Goal: Task Accomplishment & Management: Manage account settings

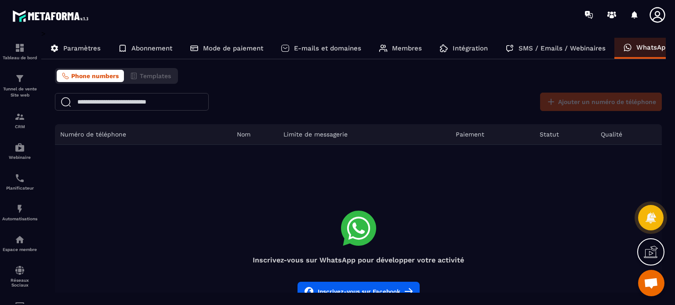
click at [331, 53] on div "E-mails et domaines" at bounding box center [321, 48] width 98 height 21
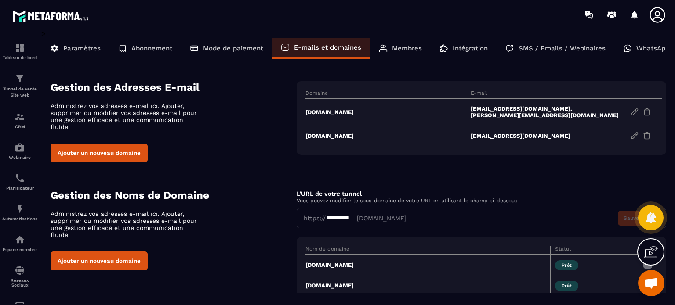
click at [351, 178] on section "**********" at bounding box center [359, 247] width 616 height 142
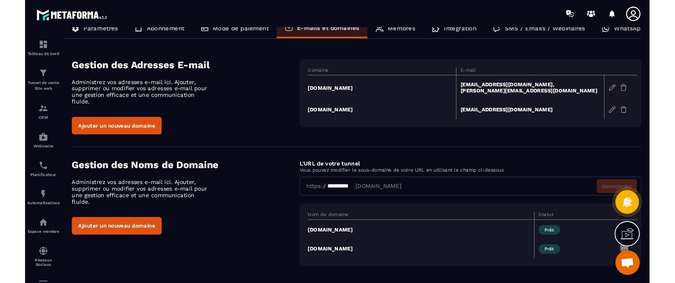
scroll to position [18, 0]
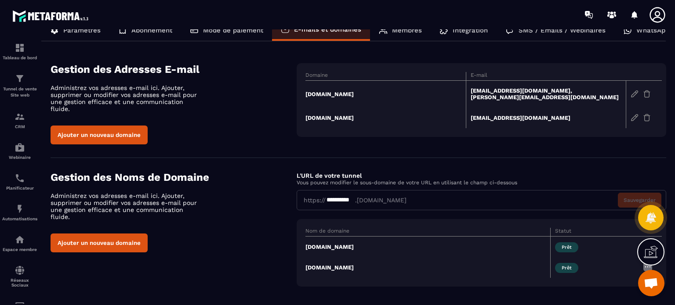
click at [315, 117] on td "[DOMAIN_NAME]" at bounding box center [385, 117] width 160 height 21
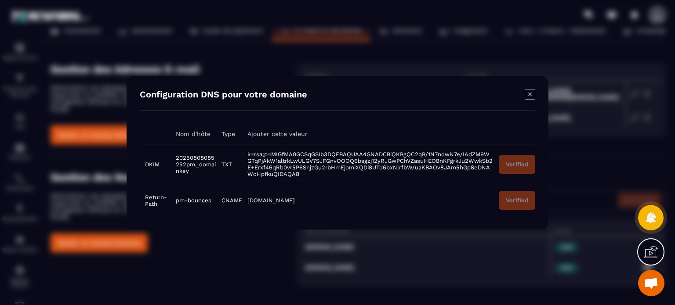
click at [527, 96] on icon "Modal window" at bounding box center [530, 94] width 11 height 11
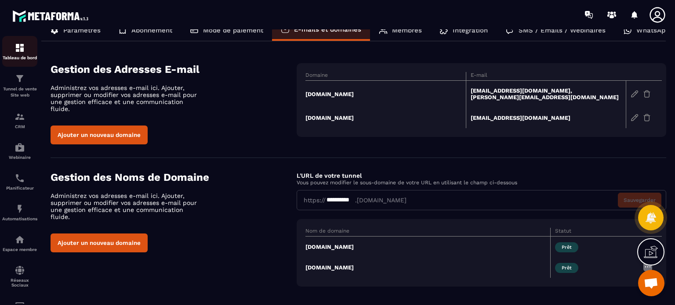
click at [25, 54] on div "Tableau de bord" at bounding box center [19, 52] width 35 height 18
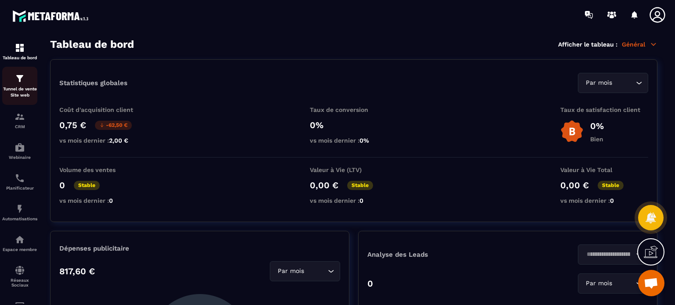
click at [23, 89] on p "Tunnel de vente Site web" at bounding box center [19, 92] width 35 height 12
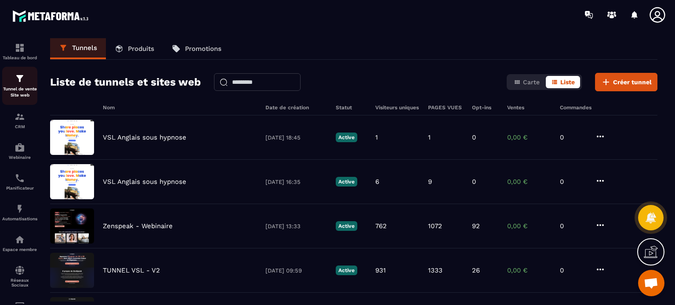
click at [28, 85] on div "Tunnel de vente Site web" at bounding box center [19, 85] width 35 height 25
click at [527, 81] on span "Carte" at bounding box center [531, 82] width 17 height 7
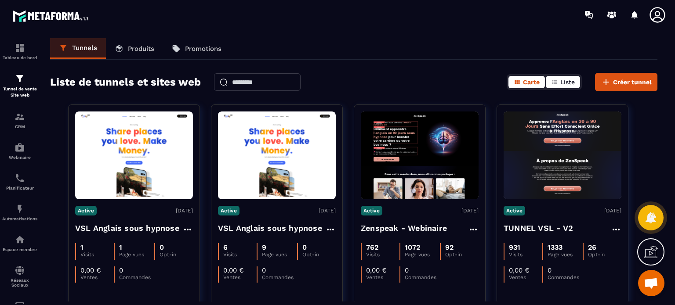
click at [558, 83] on icon "button" at bounding box center [554, 82] width 7 height 7
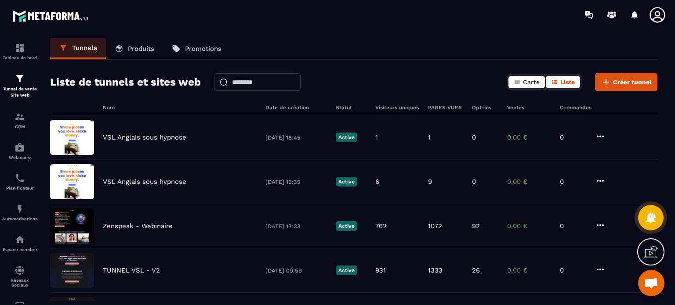
click at [538, 83] on span "Carte" at bounding box center [531, 82] width 17 height 7
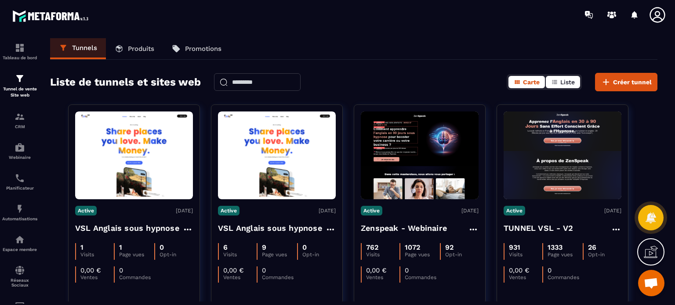
click at [554, 79] on icon "button" at bounding box center [554, 82] width 7 height 7
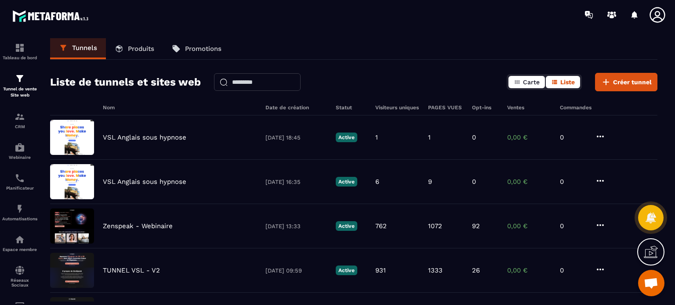
click at [531, 80] on span "Carte" at bounding box center [531, 82] width 17 height 7
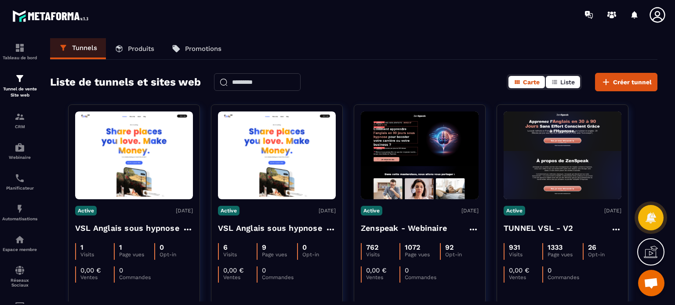
click at [557, 79] on icon "button" at bounding box center [554, 82] width 7 height 7
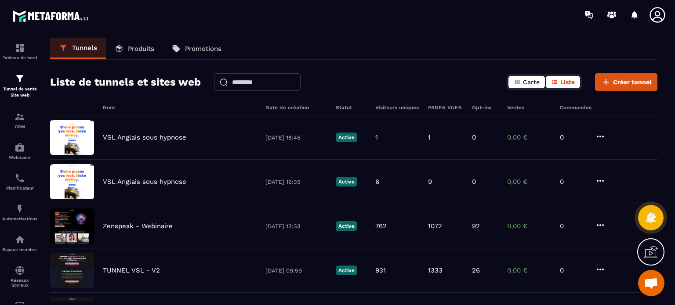
click at [527, 79] on span "Carte" at bounding box center [531, 82] width 17 height 7
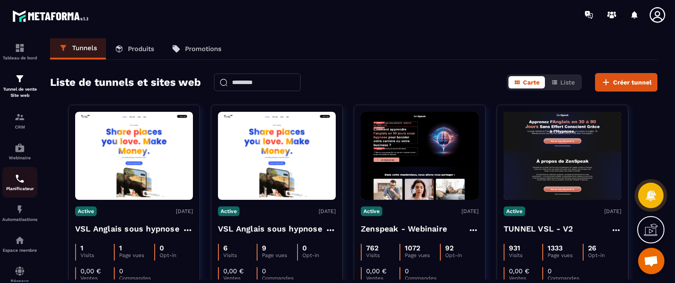
click at [19, 187] on p "Planificateur" at bounding box center [19, 188] width 35 height 5
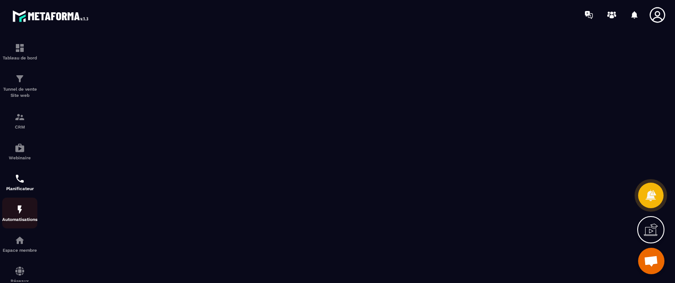
click at [21, 214] on img at bounding box center [19, 209] width 11 height 11
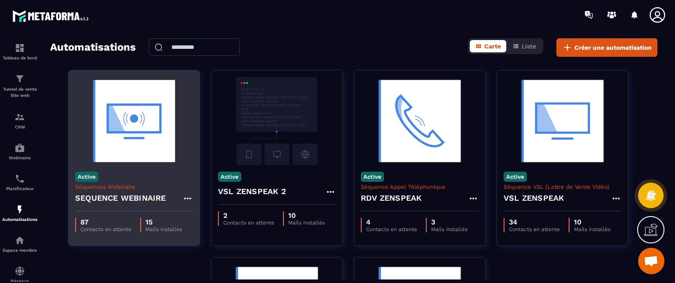
click at [133, 169] on div "Active Séquences Webinaire SEQUENCE WEBINAIRE" at bounding box center [134, 188] width 131 height 46
click at [140, 116] on img at bounding box center [134, 121] width 118 height 88
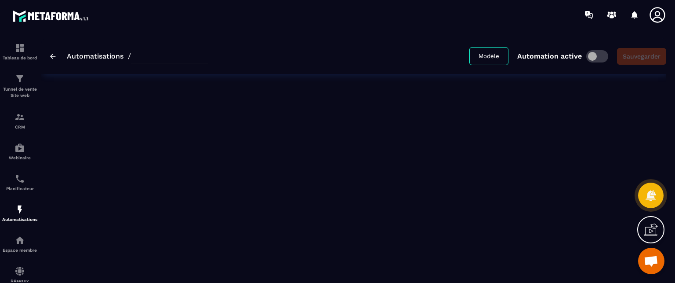
type input "**********"
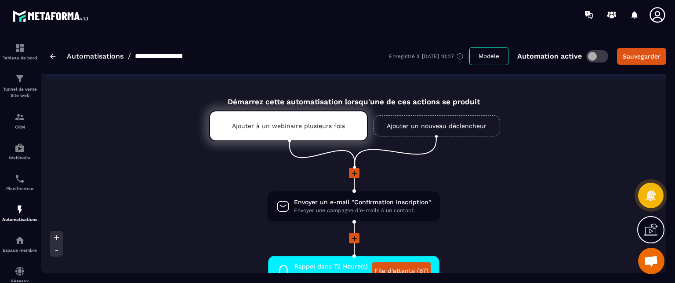
click at [492, 200] on li "Envoyer un e-mail "Confirmation inscription" Envoyer une campagne d'e-mails à u…" at bounding box center [354, 211] width 374 height 42
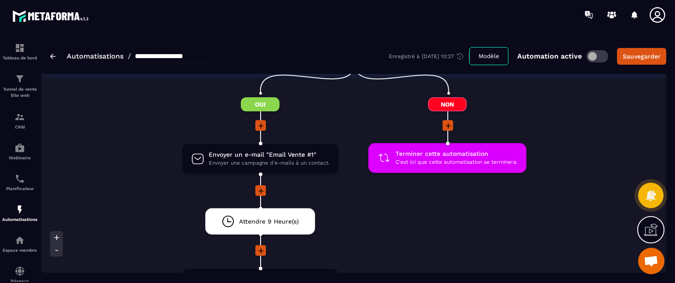
scroll to position [1265, 0]
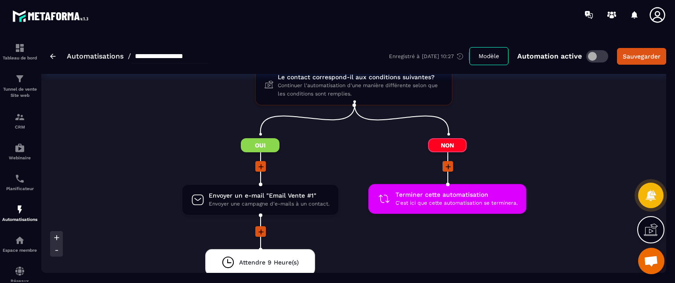
scroll to position [1213, 0]
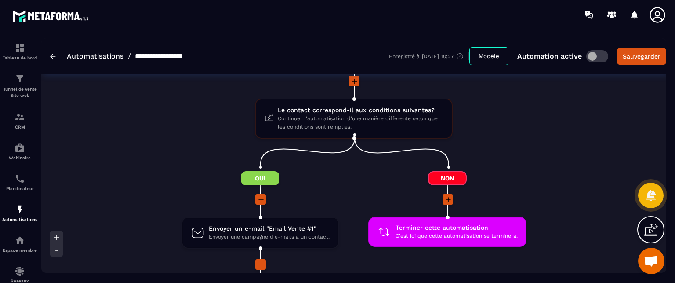
scroll to position [1178, 0]
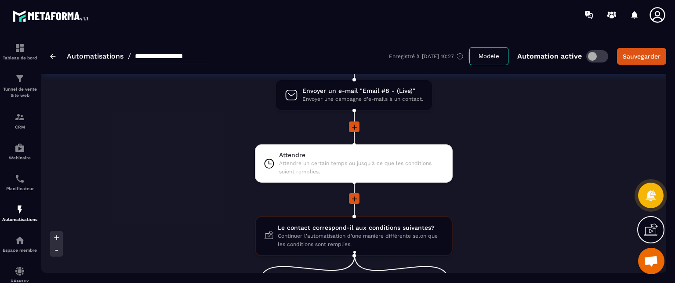
scroll to position [1055, 0]
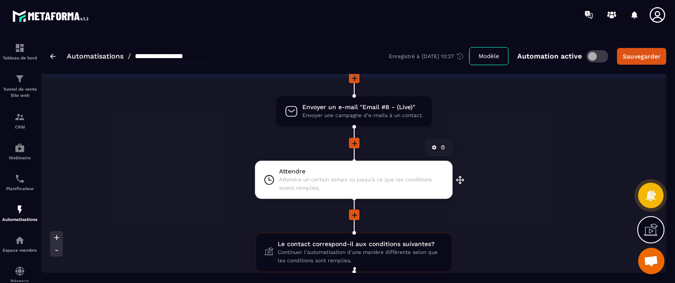
click at [352, 179] on span "Attendre un certain temps ou jusqu'à ce que les conditions soient remplies." at bounding box center [361, 183] width 165 height 17
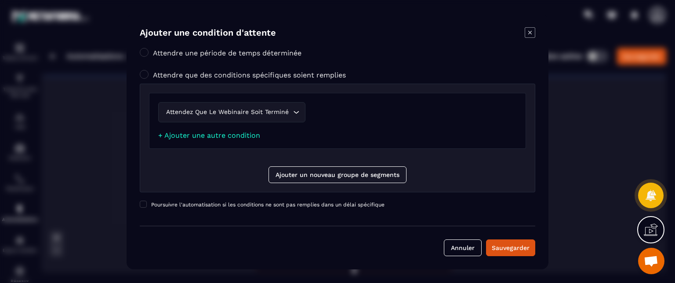
click at [531, 34] on icon "Modal window" at bounding box center [530, 32] width 4 height 4
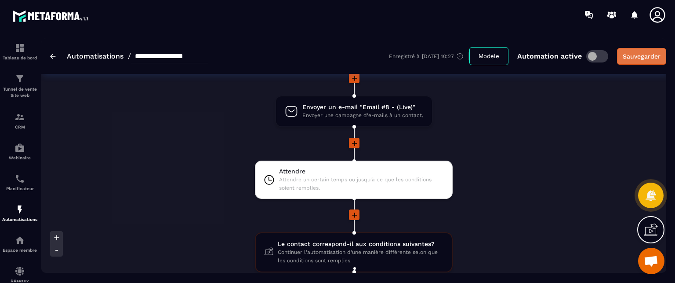
click at [652, 51] on button "Sauvegarder" at bounding box center [641, 56] width 49 height 17
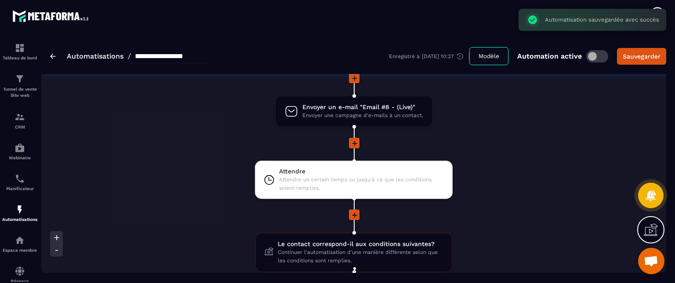
click at [522, 218] on li at bounding box center [354, 220] width 374 height 23
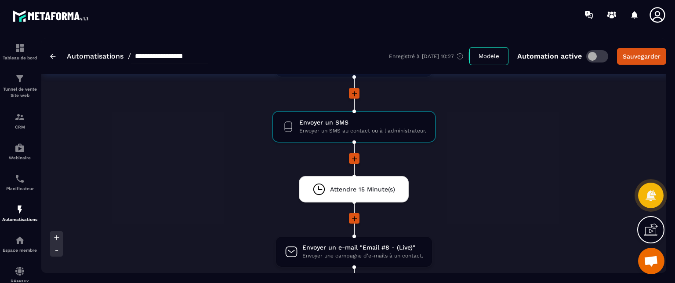
scroll to position [914, 0]
click at [320, 123] on span "Envoyer un SMS" at bounding box center [362, 123] width 127 height 8
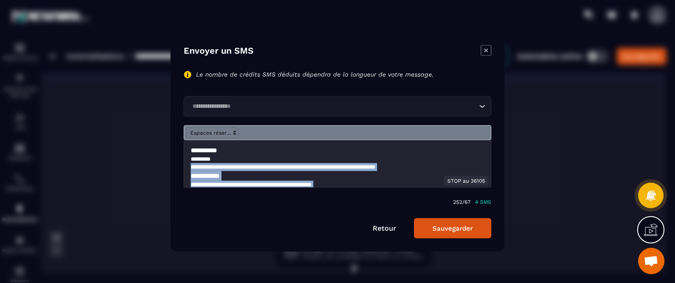
scroll to position [32, 0]
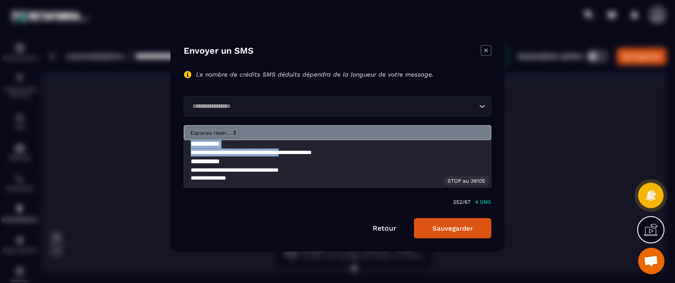
drag, startPoint x: 223, startPoint y: 162, endPoint x: 289, endPoint y: 155, distance: 65.8
click at [289, 155] on div "**********" at bounding box center [337, 163] width 307 height 47
click at [296, 169] on p "**********" at bounding box center [334, 170] width 287 height 8
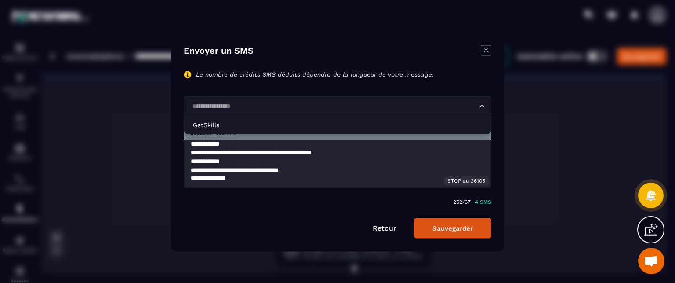
click at [333, 106] on input "Search for option" at bounding box center [332, 106] width 287 height 10
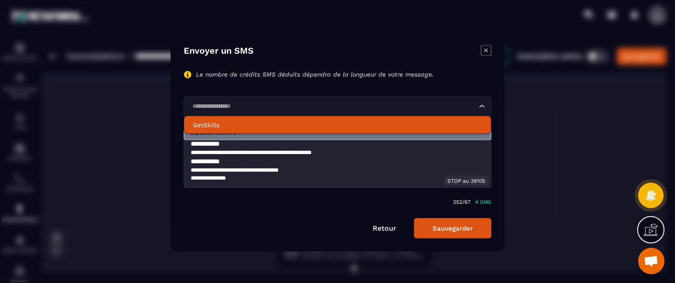
click at [484, 47] on icon "Modal window" at bounding box center [486, 50] width 11 height 11
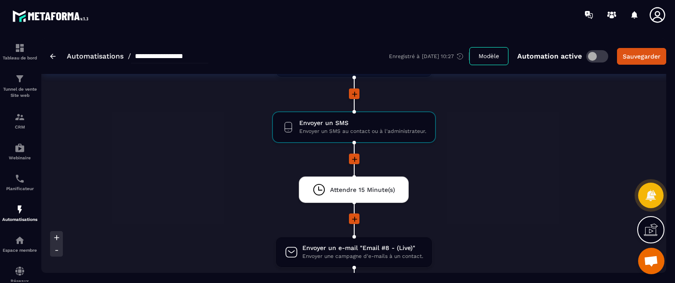
scroll to position [0, 0]
click at [660, 18] on icon at bounding box center [658, 15] width 18 height 18
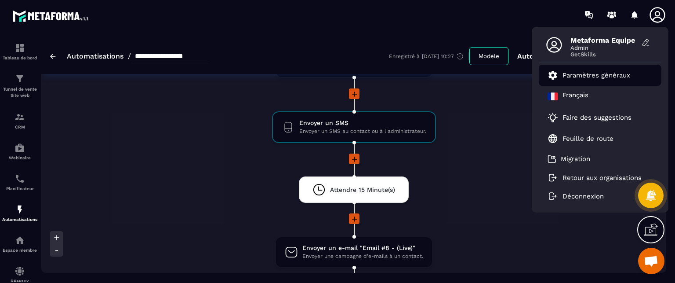
click at [603, 79] on p "Paramètres généraux" at bounding box center [596, 75] width 68 height 8
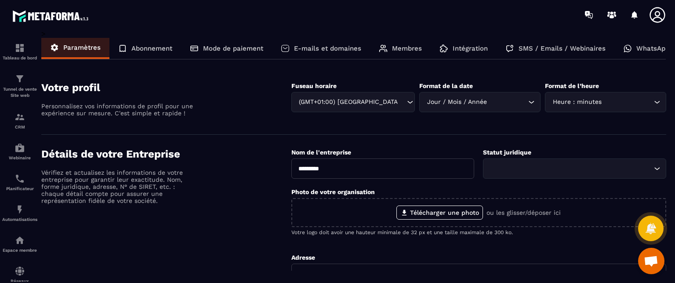
click at [529, 49] on p "SMS / Emails / Webinaires" at bounding box center [561, 48] width 87 height 8
